Goal: Navigation & Orientation: Understand site structure

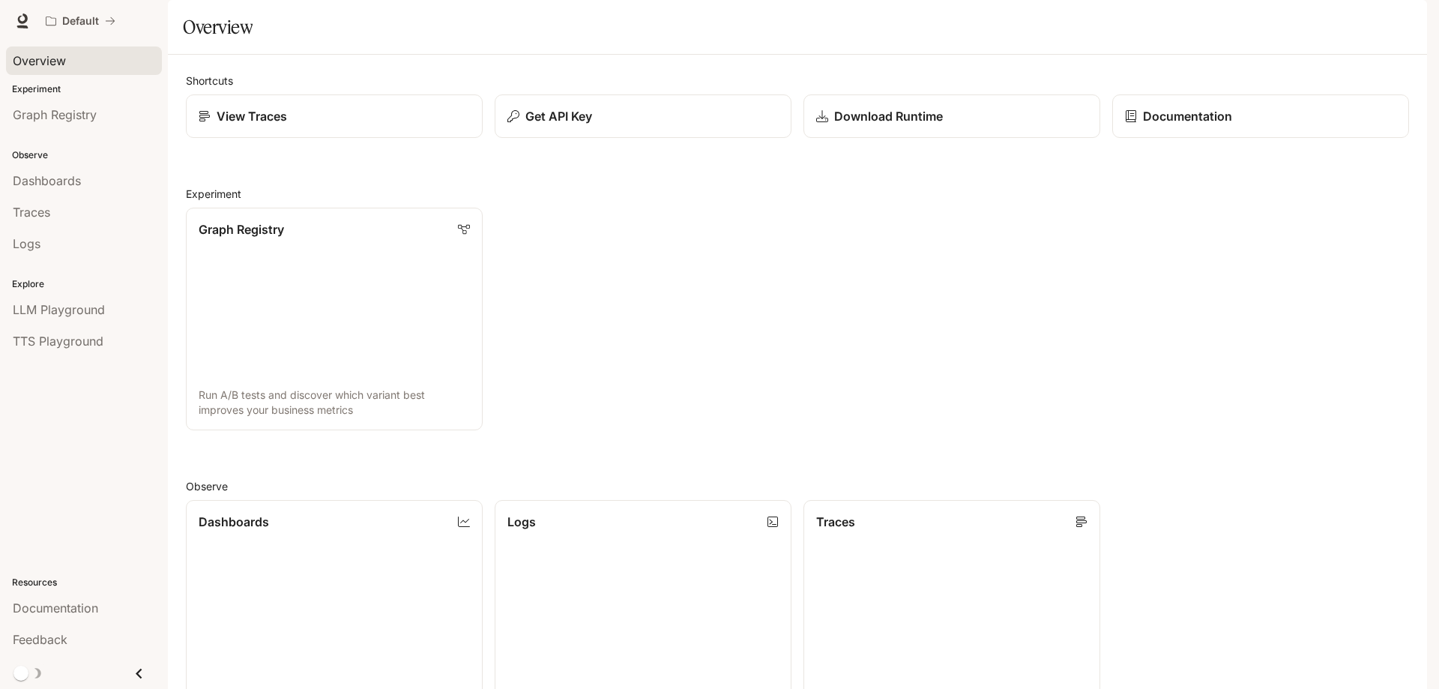
click at [64, 64] on span "Overview" at bounding box center [39, 61] width 53 height 18
click at [1177, 125] on p "Documentation" at bounding box center [1187, 116] width 90 height 18
click at [337, 125] on div "View Traces" at bounding box center [334, 116] width 274 height 18
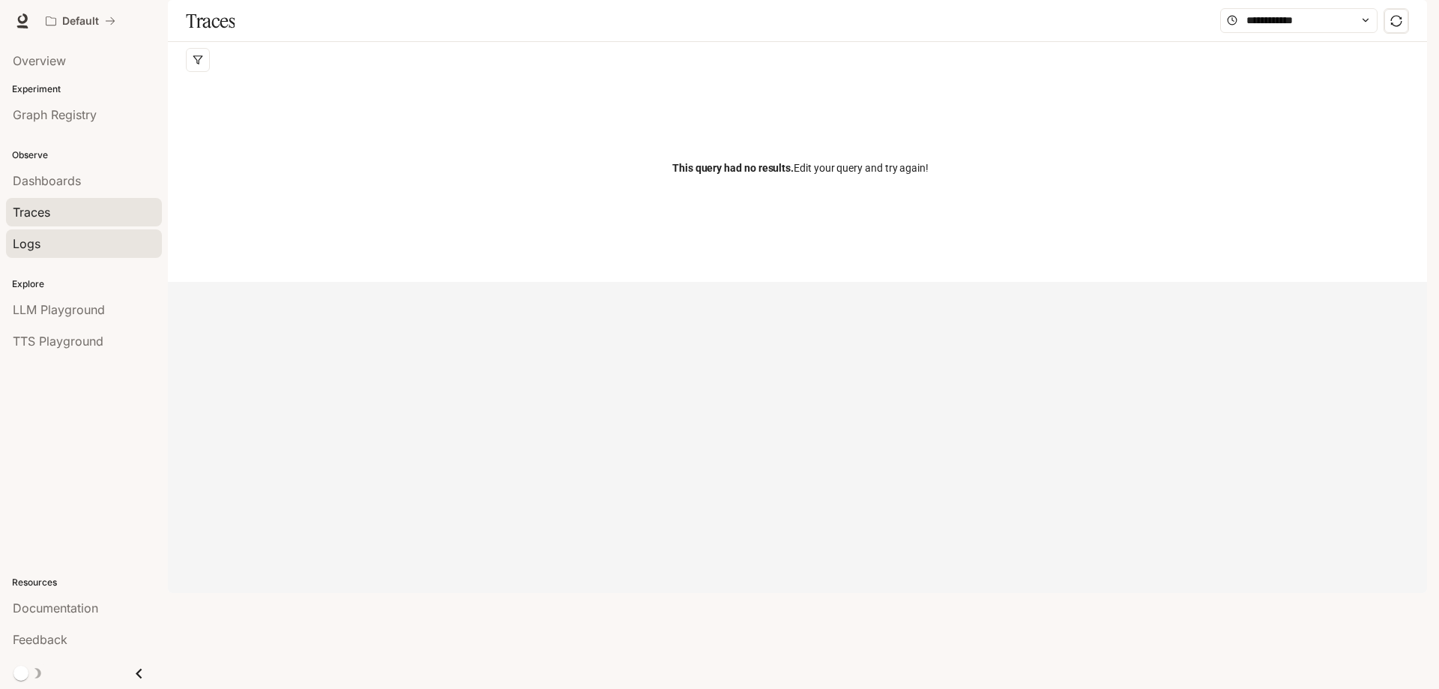
click at [63, 253] on link "Logs" at bounding box center [84, 243] width 156 height 28
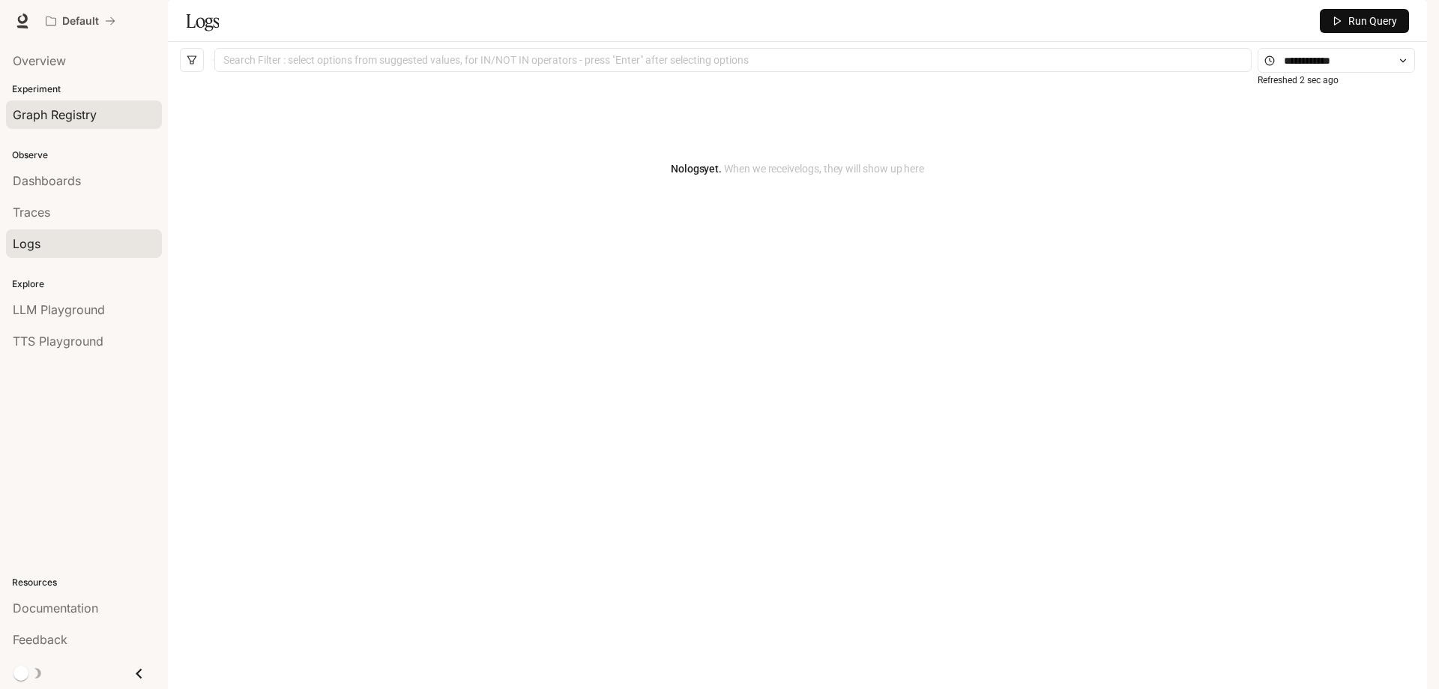
click at [39, 112] on span "Graph Registry" at bounding box center [55, 115] width 84 height 18
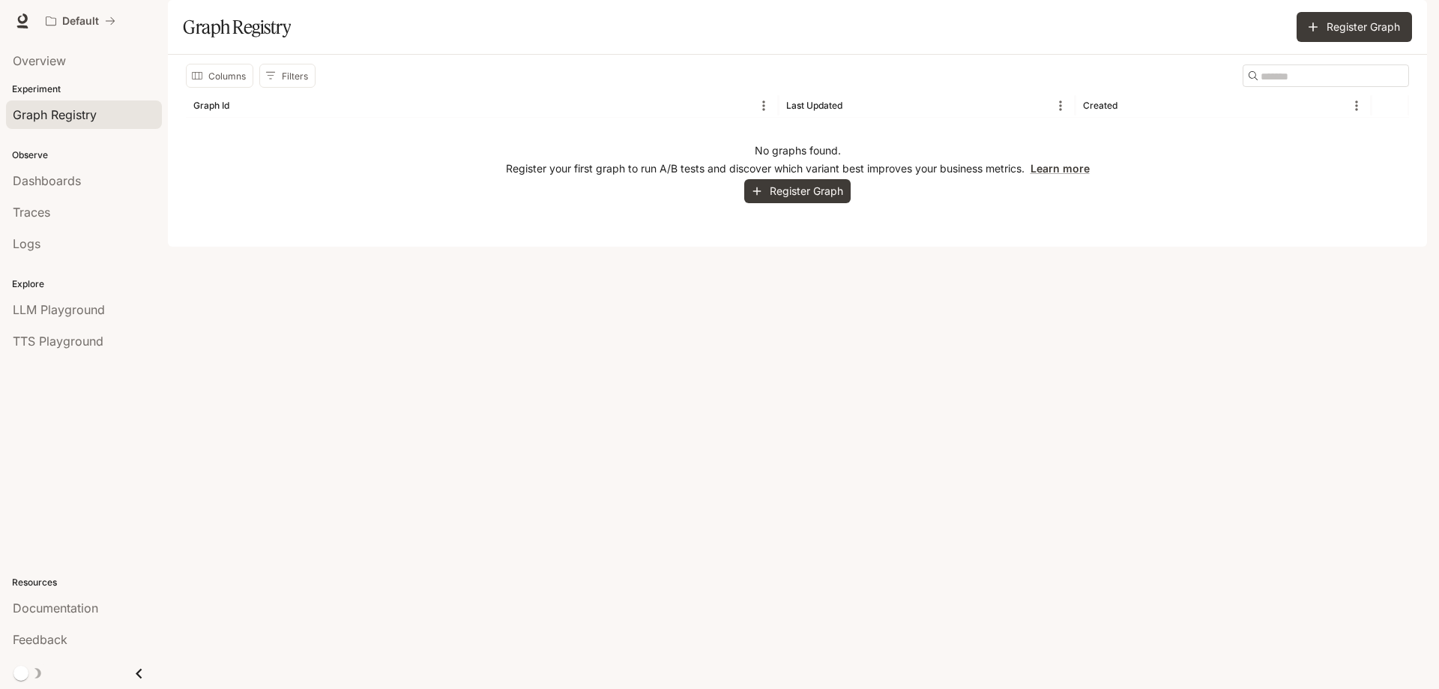
click at [48, 158] on p "Observe" at bounding box center [84, 154] width 168 height 13
click at [76, 181] on span "Dashboards" at bounding box center [47, 181] width 68 height 18
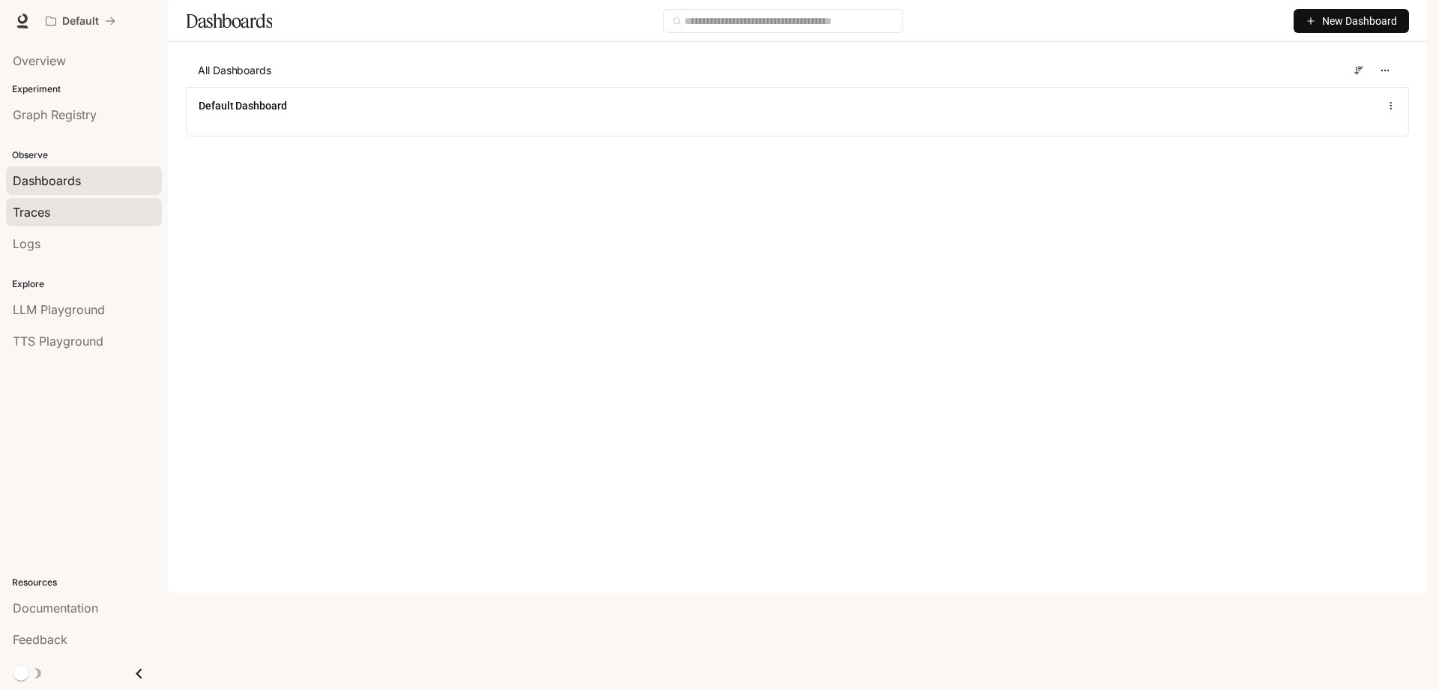
click at [76, 214] on div "Traces" at bounding box center [84, 212] width 142 height 18
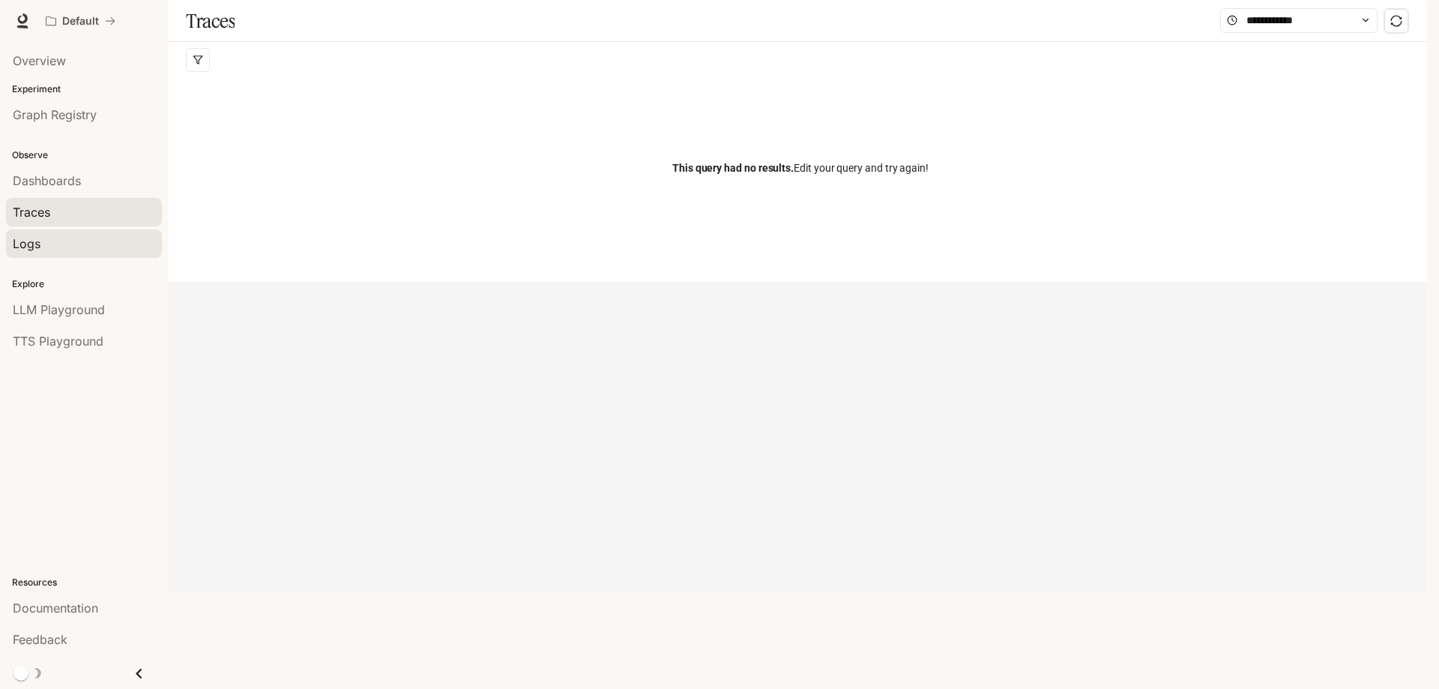
click at [49, 240] on div "Logs" at bounding box center [84, 244] width 142 height 18
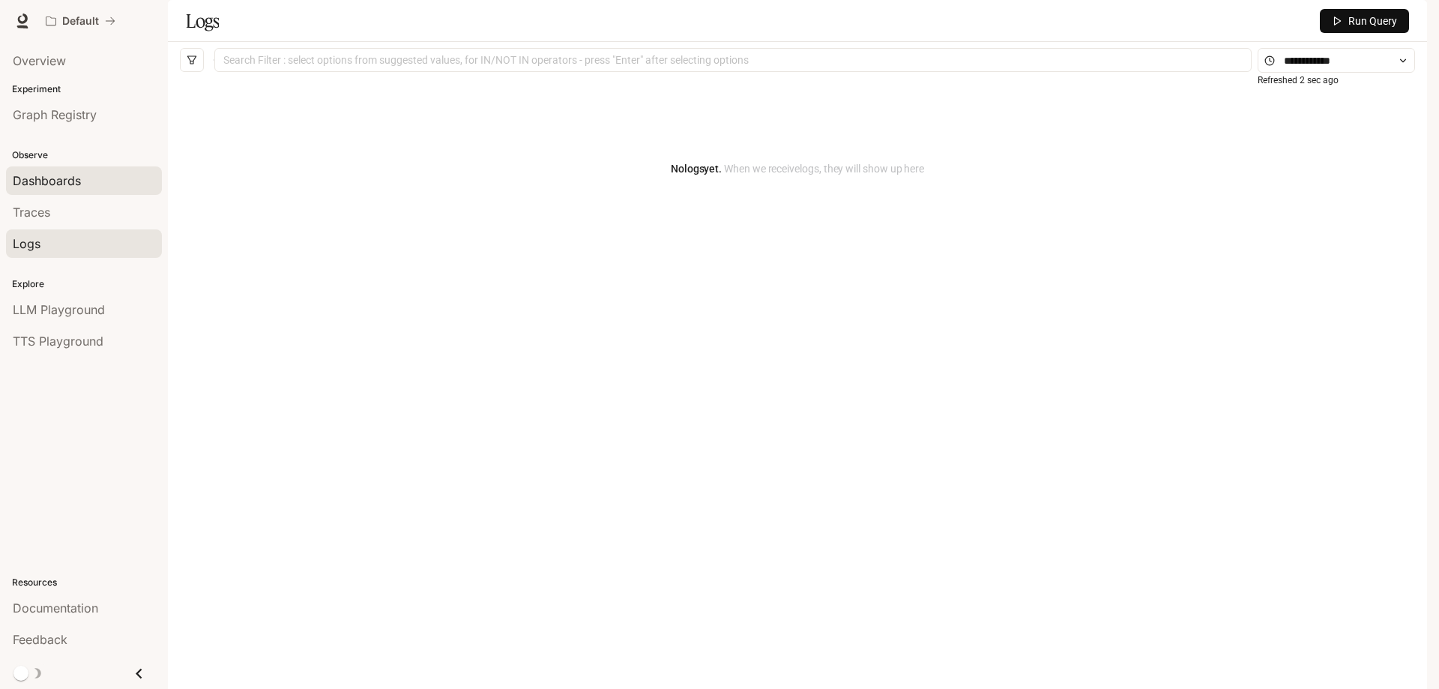
click at [81, 183] on div "Dashboards" at bounding box center [84, 181] width 142 height 18
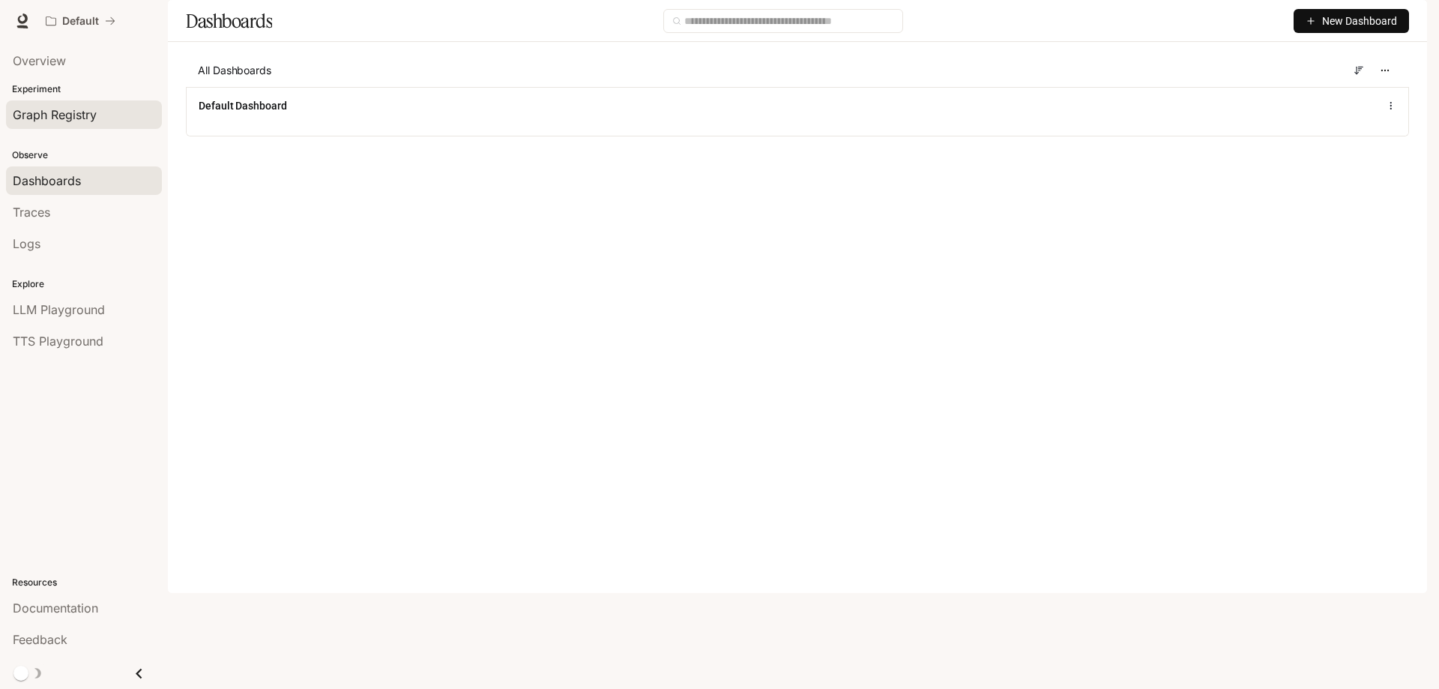
click at [92, 119] on span "Graph Registry" at bounding box center [55, 115] width 84 height 18
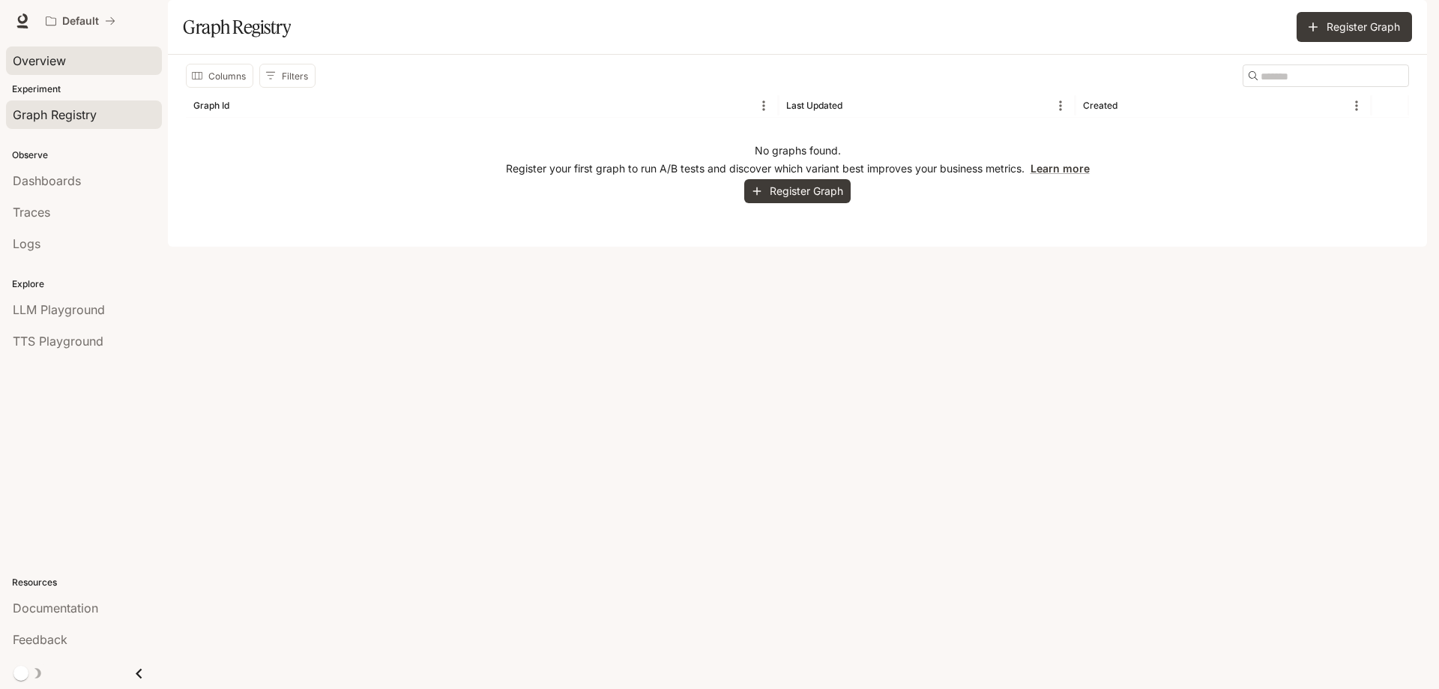
click at [73, 71] on link "Overview" at bounding box center [84, 60] width 156 height 28
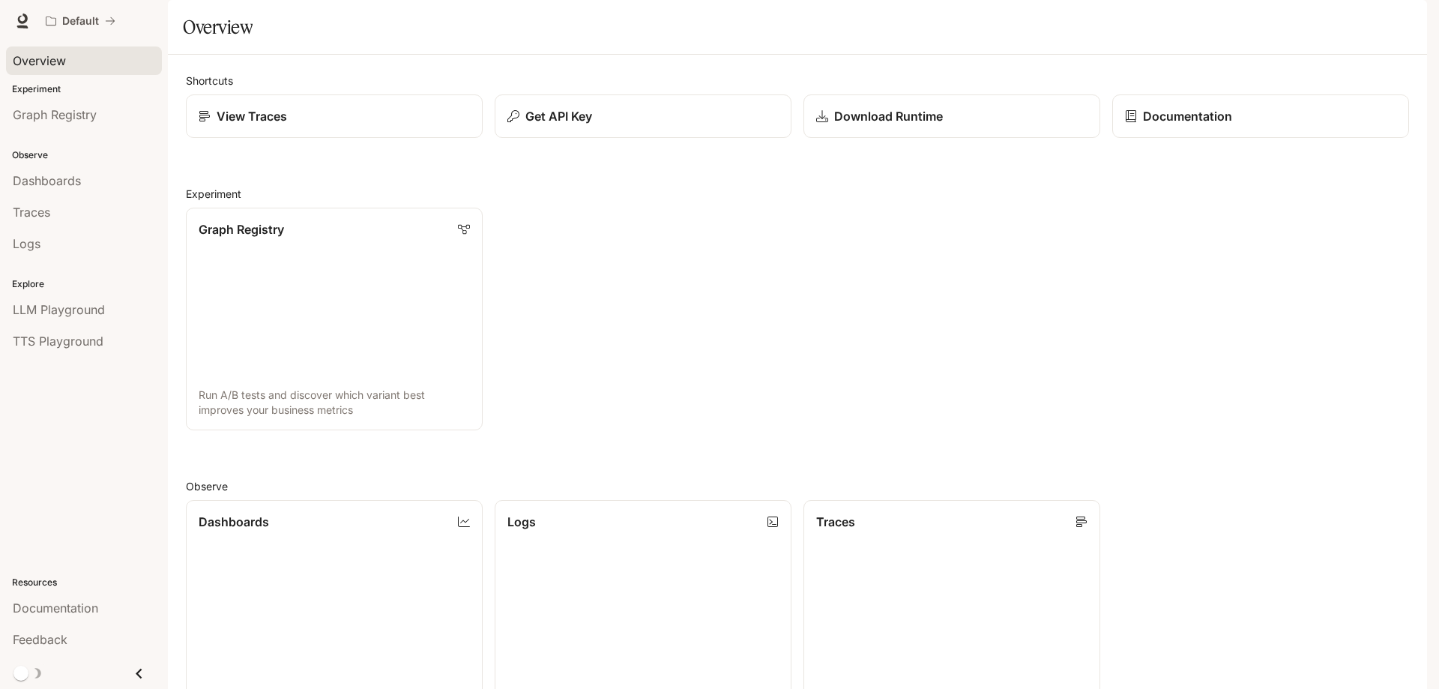
click at [498, 292] on div "Graph Registry Run A/B tests and discover which variant best improves your busi…" at bounding box center [791, 313] width 1235 height 235
